Goal: Information Seeking & Learning: Check status

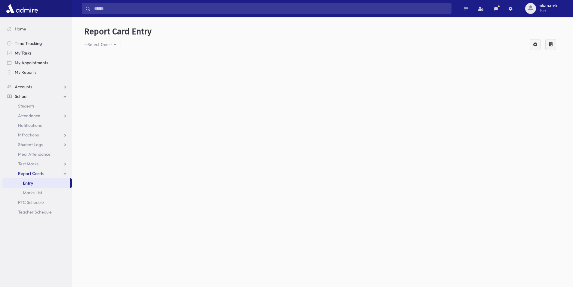
click at [35, 182] on link "Entry" at bounding box center [36, 183] width 68 height 10
drag, startPoint x: 113, startPoint y: 41, endPoint x: 115, endPoint y: 45, distance: 5.0
click at [115, 44] on button "--Select One--" at bounding box center [102, 44] width 36 height 11
click at [109, 76] on span "--Select One--" at bounding box center [103, 74] width 28 height 6
click at [100, 43] on div "--Select One--" at bounding box center [98, 44] width 28 height 6
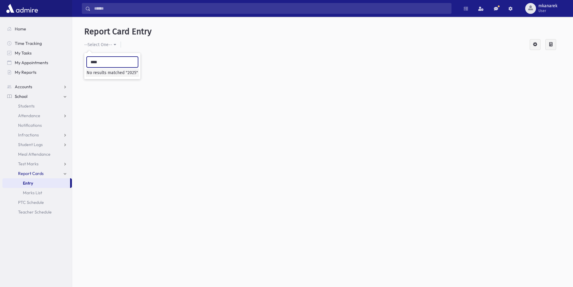
type input "****"
click at [60, 172] on link "Report Cards" at bounding box center [36, 173] width 69 height 10
click at [64, 173] on link "Report Cards" at bounding box center [36, 173] width 69 height 10
click at [37, 182] on link "Entry" at bounding box center [36, 183] width 68 height 10
click at [29, 182] on span "Entry" at bounding box center [28, 182] width 10 height 5
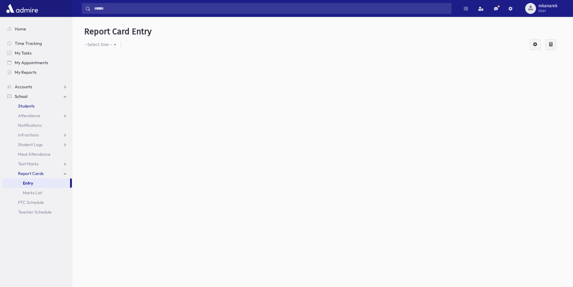
click at [51, 103] on link "Students" at bounding box center [36, 106] width 69 height 10
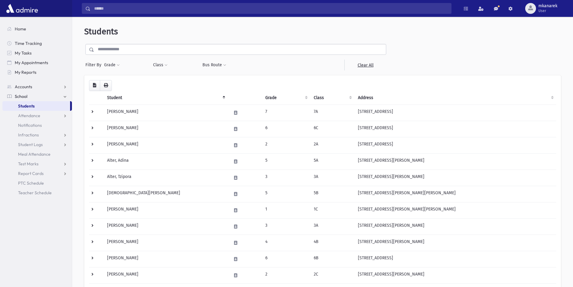
click at [117, 51] on input "text" at bounding box center [240, 49] width 292 height 11
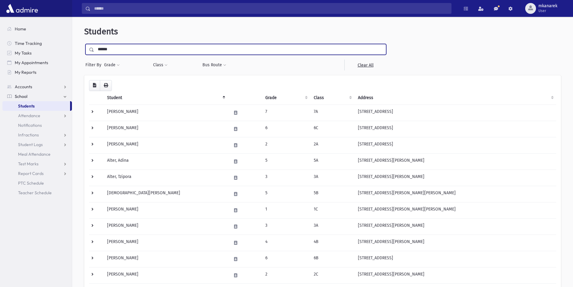
type input "******"
click at [84, 44] on input "submit" at bounding box center [92, 48] width 17 height 8
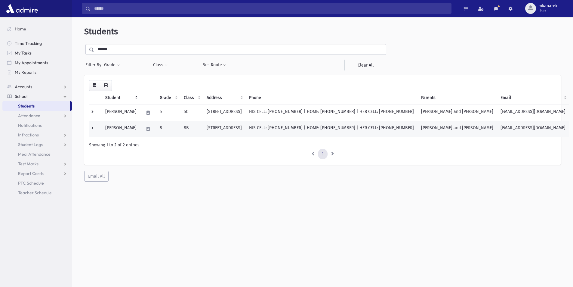
click at [245, 127] on td "[STREET_ADDRESS]" at bounding box center [224, 129] width 42 height 16
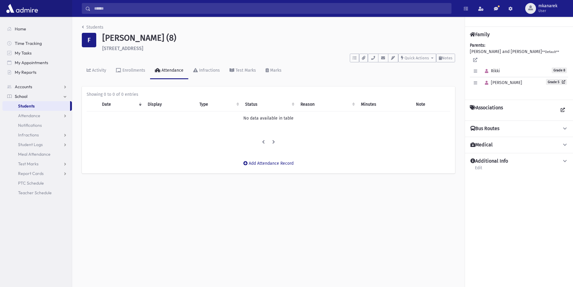
click at [566, 126] on icon at bounding box center [564, 128] width 5 height 4
click at [565, 126] on icon at bounding box center [564, 128] width 5 height 4
click at [360, 57] on button "button" at bounding box center [363, 58] width 9 height 9
click at [324, 51] on div "To Do's No open tasks Show List Documents No documents Show List Select an Emai…" at bounding box center [268, 56] width 373 height 11
click at [49, 173] on link "Report Cards" at bounding box center [36, 173] width 69 height 10
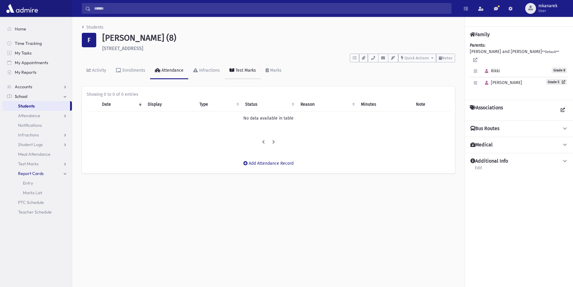
click at [238, 70] on div "Test Marks" at bounding box center [245, 70] width 22 height 5
click at [170, 70] on div "Attendance" at bounding box center [171, 70] width 23 height 5
click at [208, 71] on div "Infractions" at bounding box center [209, 70] width 22 height 5
click at [234, 70] on div "Test Marks" at bounding box center [245, 70] width 22 height 5
click at [271, 70] on div "Marks" at bounding box center [275, 70] width 13 height 5
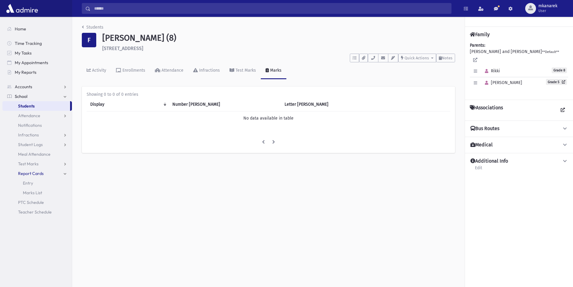
click at [254, 6] on input "Search" at bounding box center [270, 8] width 360 height 11
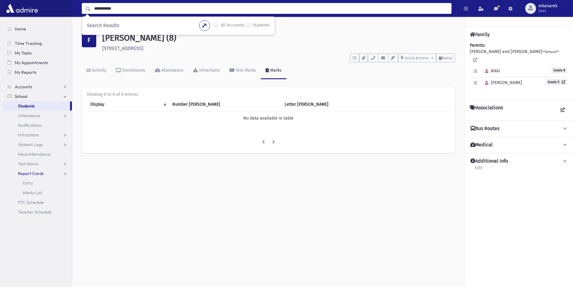
type input "**********"
click at [64, 172] on link "Report Cards" at bounding box center [36, 173] width 69 height 10
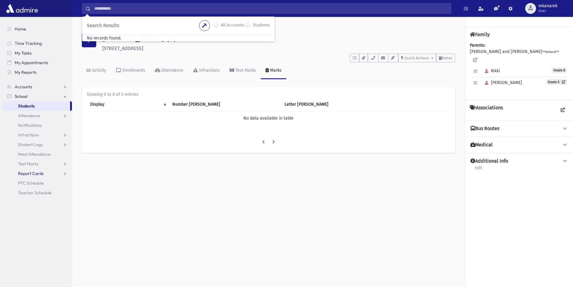
click at [63, 172] on link "Report Cards" at bounding box center [36, 173] width 69 height 10
click at [566, 159] on icon at bounding box center [564, 161] width 5 height 4
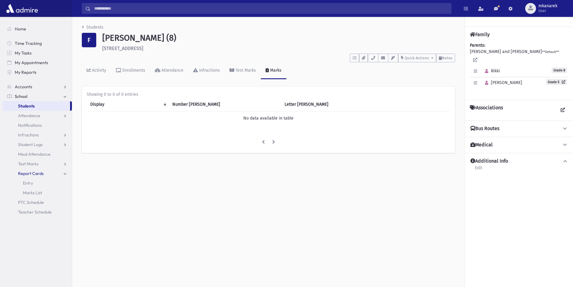
click at [566, 159] on icon at bounding box center [564, 161] width 5 height 4
click at [564, 158] on span at bounding box center [564, 161] width 5 height 6
